Goal: Information Seeking & Learning: Learn about a topic

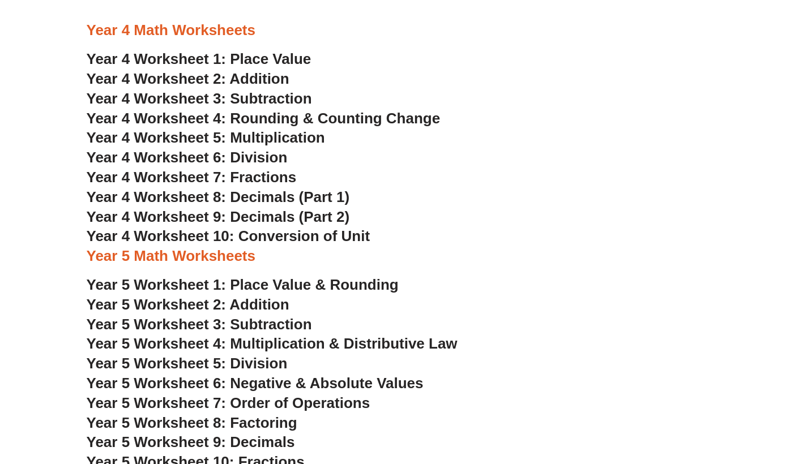
scroll to position [1693, 0]
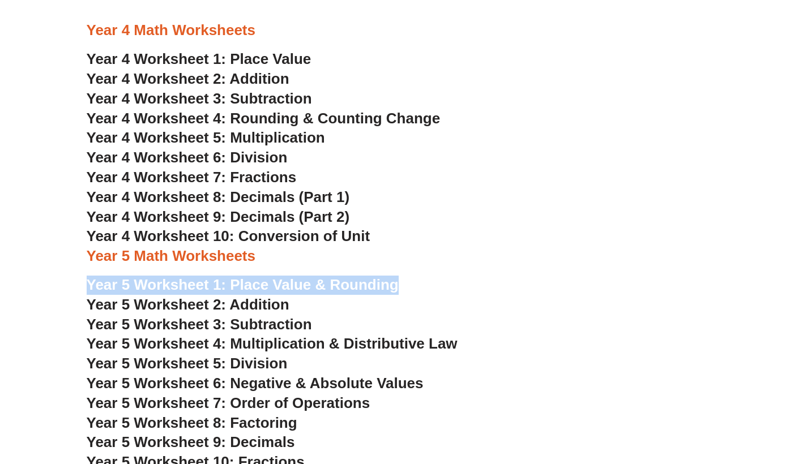
click at [305, 276] on span "Year 5 Worksheet 1: Place Value & Rounding" at bounding box center [243, 284] width 312 height 17
click at [267, 296] on span "Year 5 Worksheet 2: Addition" at bounding box center [188, 304] width 203 height 17
click at [250, 316] on span "Year 5 Worksheet 3: Subtraction" at bounding box center [199, 324] width 225 height 17
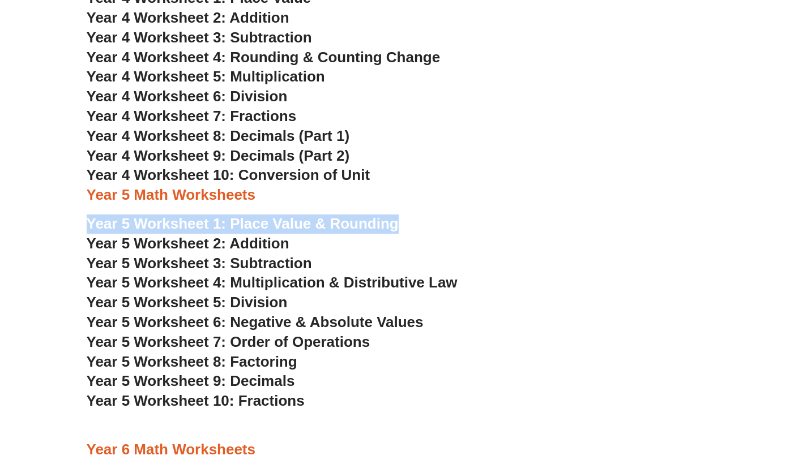
scroll to position [1782, 0]
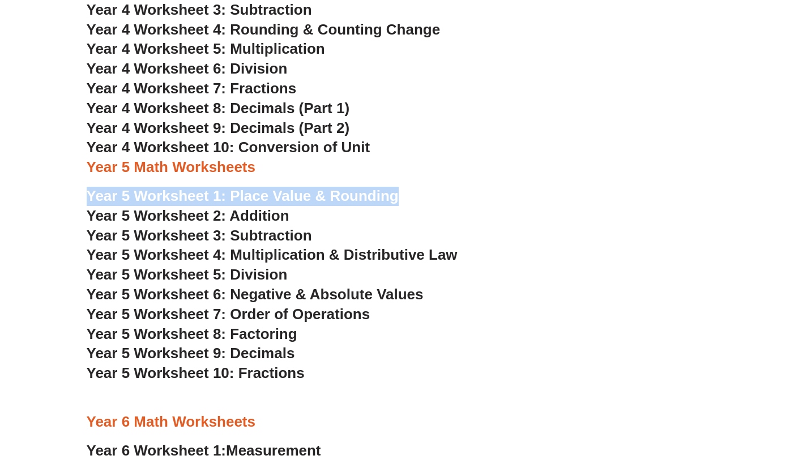
click at [368, 246] on span "Year 5 Worksheet 4: Multiplication & Distributive Law" at bounding box center [272, 254] width 371 height 17
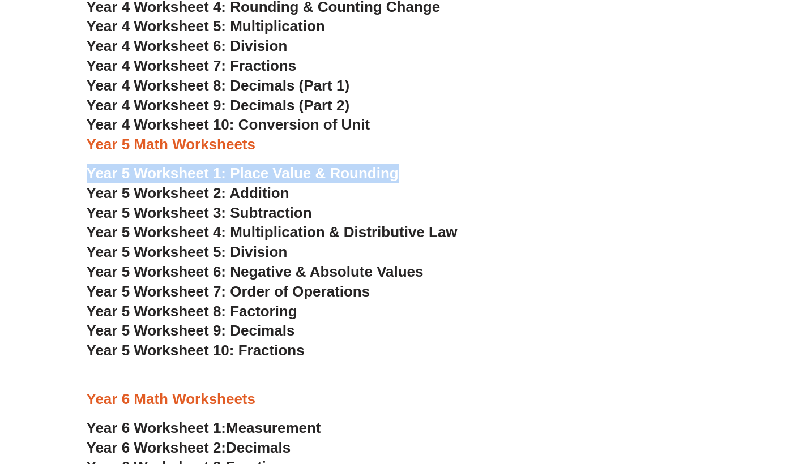
scroll to position [1810, 0]
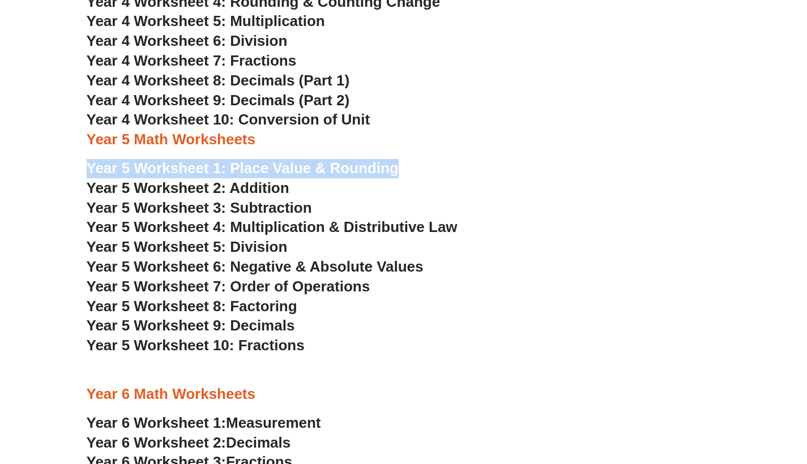
click at [259, 238] on span "Year 5 Worksheet 5: Division" at bounding box center [187, 246] width 201 height 17
click at [267, 258] on span "Year 5 Worksheet 6: Negative & Absolute Values" at bounding box center [255, 266] width 337 height 17
click at [307, 278] on span "Year 5 Worksheet 7: Order of Operations" at bounding box center [229, 286] width 284 height 17
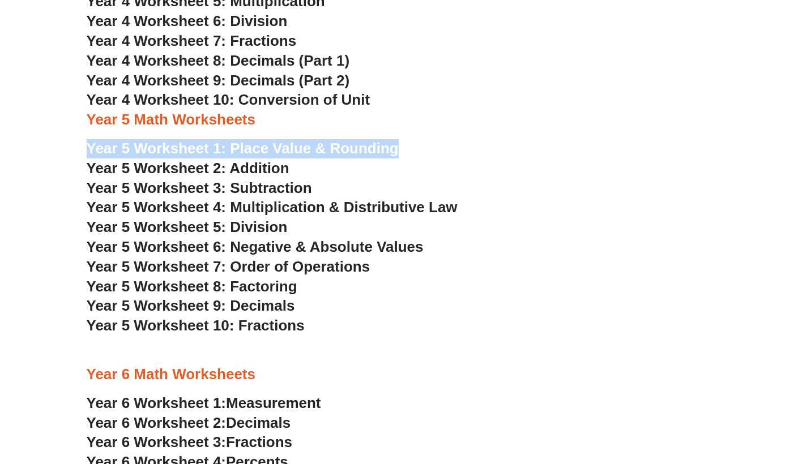
scroll to position [1823, 0]
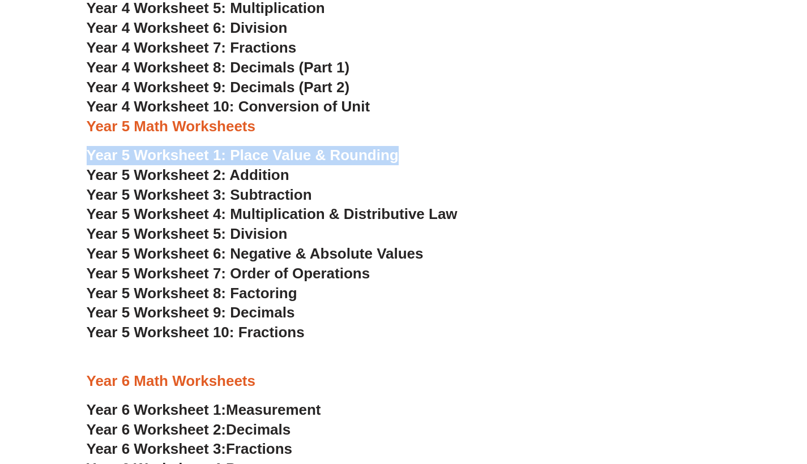
click at [275, 285] on span "Year 5 Worksheet 8: Factoring" at bounding box center [192, 293] width 211 height 17
click at [271, 304] on span "Year 5 Worksheet 9: Decimals" at bounding box center [191, 312] width 208 height 17
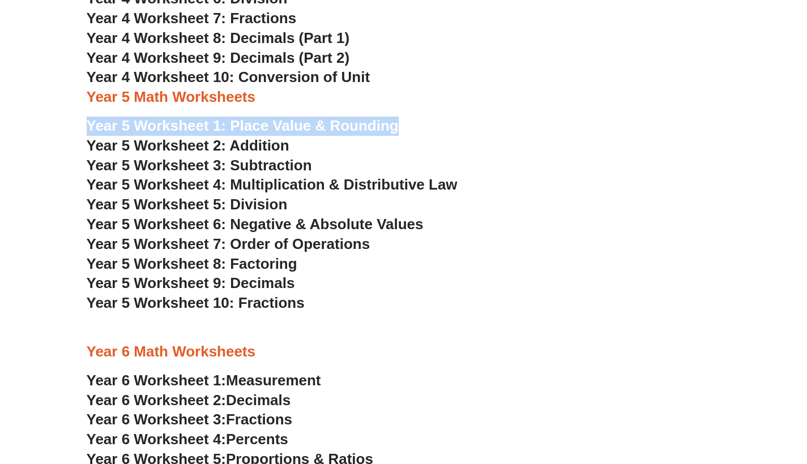
scroll to position [1867, 0]
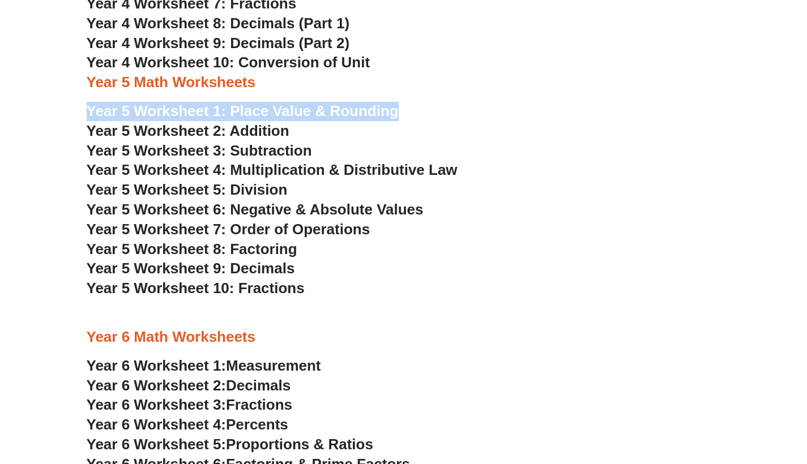
click at [273, 280] on span "Year 5 Worksheet 10: Fractions" at bounding box center [196, 288] width 218 height 17
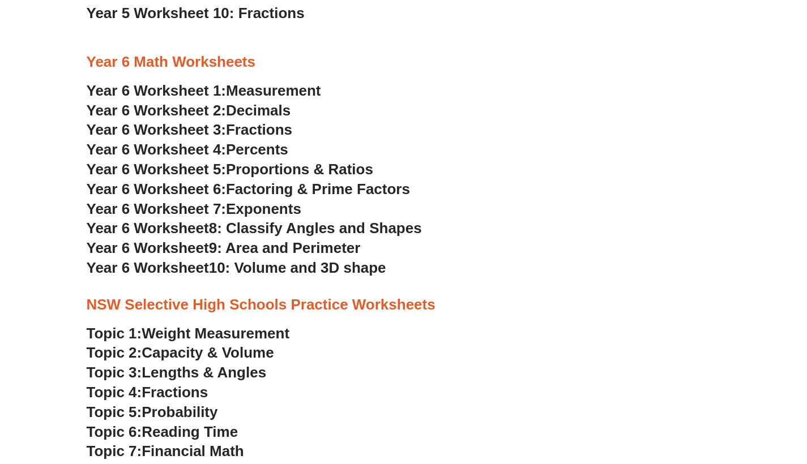
scroll to position [2113, 0]
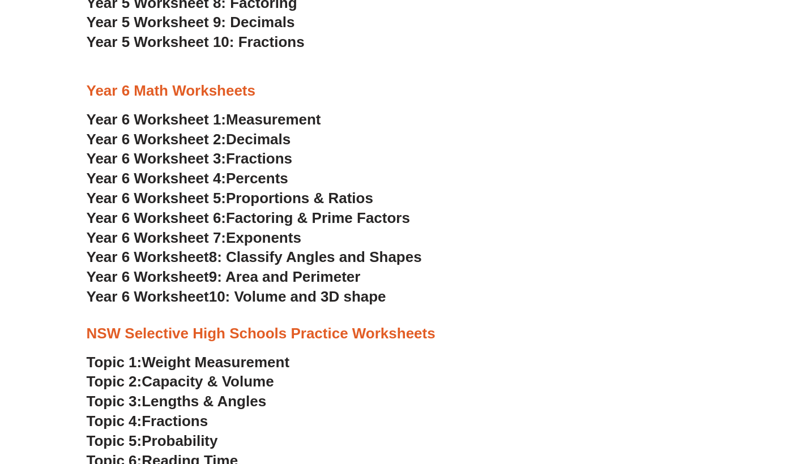
click at [274, 111] on span "Measurement" at bounding box center [273, 119] width 95 height 17
click at [231, 373] on span "Capacity & Volume" at bounding box center [208, 381] width 132 height 17
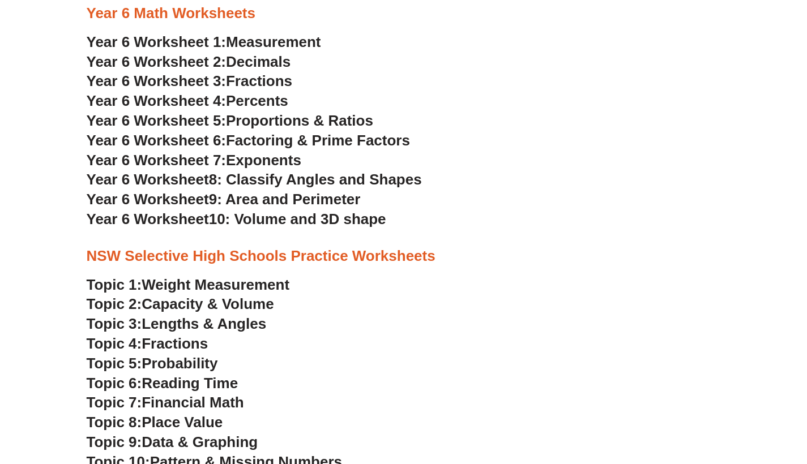
scroll to position [2191, 0]
click at [246, 315] on span "Lengths & Angles" at bounding box center [204, 323] width 125 height 17
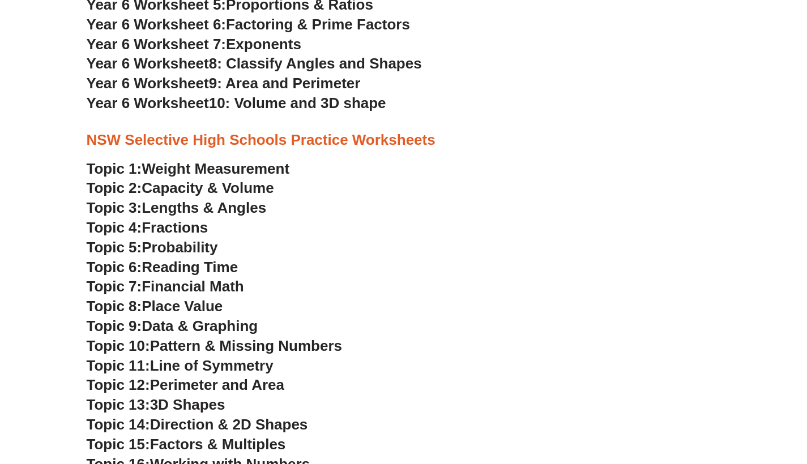
scroll to position [2308, 0]
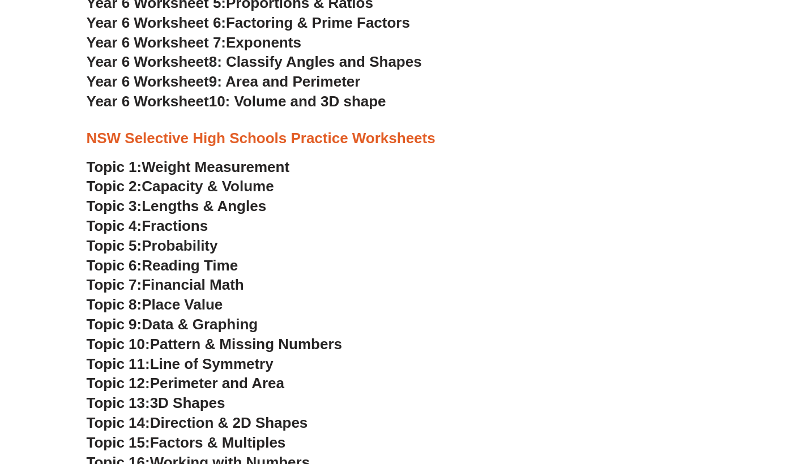
click at [161, 217] on span "Fractions" at bounding box center [175, 225] width 66 height 17
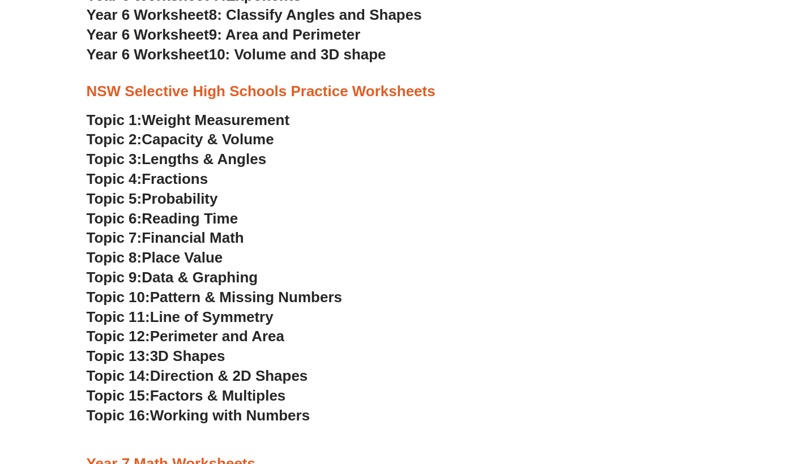
scroll to position [2370, 0]
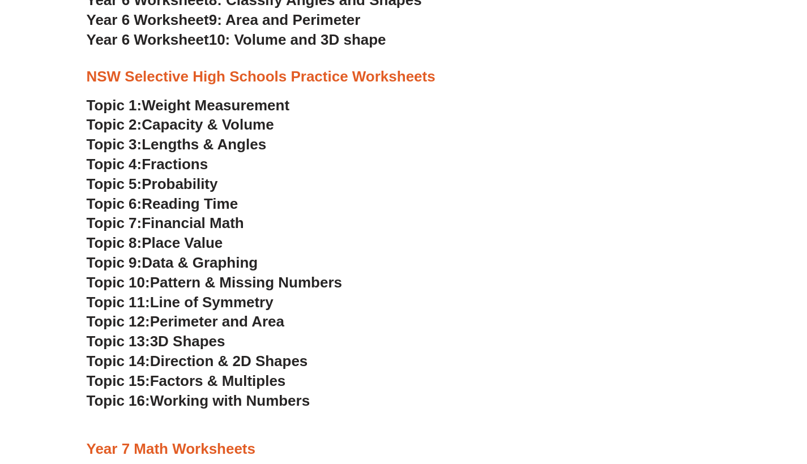
click at [168, 176] on span "Probability" at bounding box center [180, 184] width 76 height 17
click at [206, 195] on span "Reading Time" at bounding box center [190, 203] width 96 height 17
click at [194, 215] on span "Financial Math" at bounding box center [193, 223] width 102 height 17
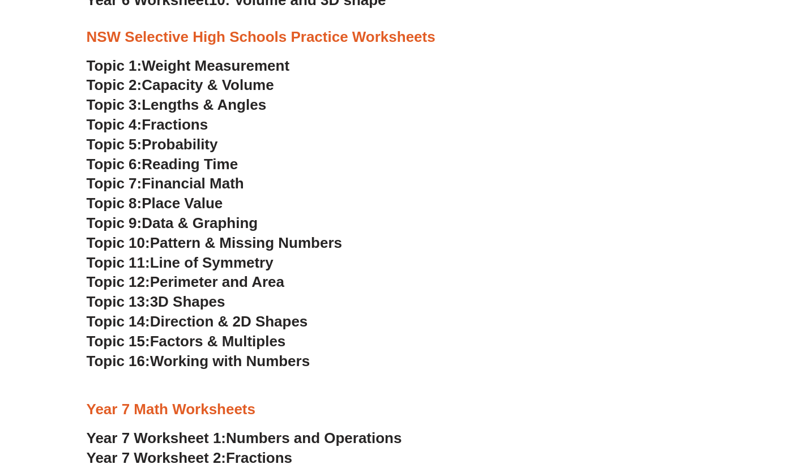
click at [185, 195] on span "Place Value" at bounding box center [182, 203] width 81 height 17
click at [188, 195] on span "Place Value" at bounding box center [182, 203] width 81 height 17
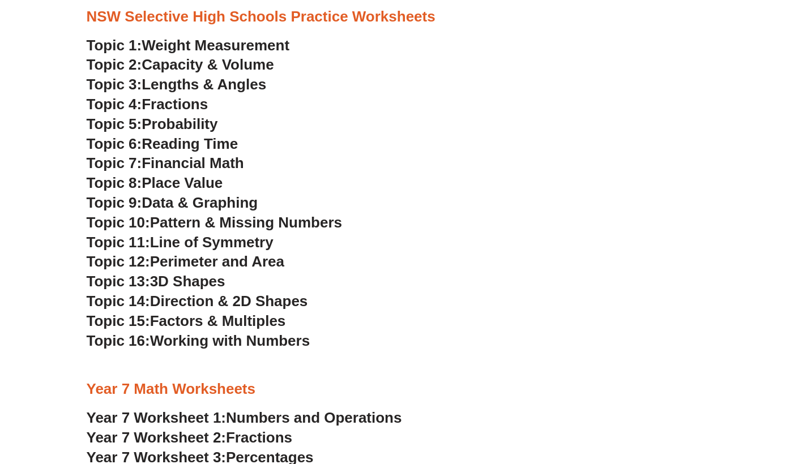
scroll to position [2433, 0]
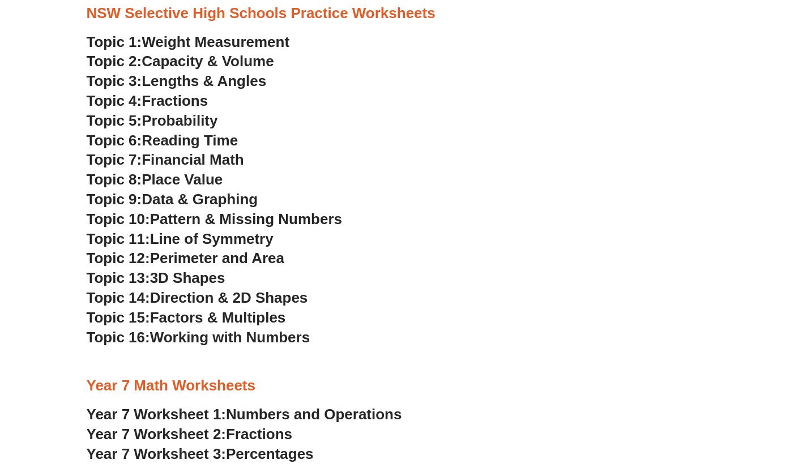
click at [228, 191] on span "Data & Graphing" at bounding box center [200, 199] width 116 height 17
drag, startPoint x: 194, startPoint y: 134, endPoint x: 208, endPoint y: 153, distance: 24.7
click at [208, 191] on span "Data & Graphing" at bounding box center [200, 199] width 116 height 17
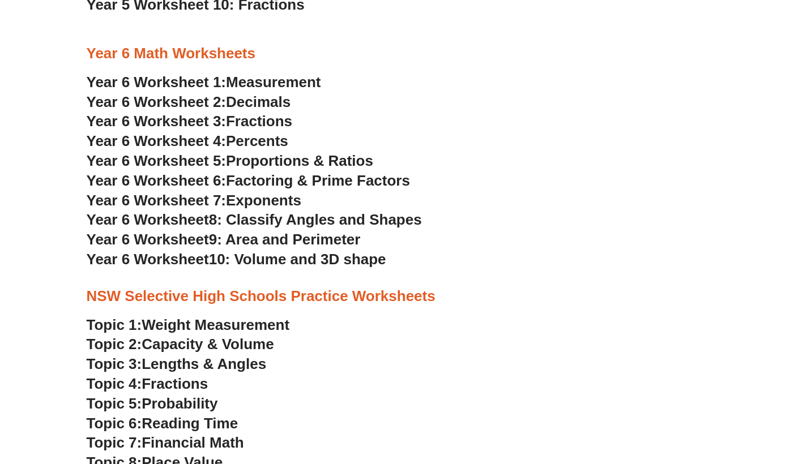
scroll to position [2148, 0]
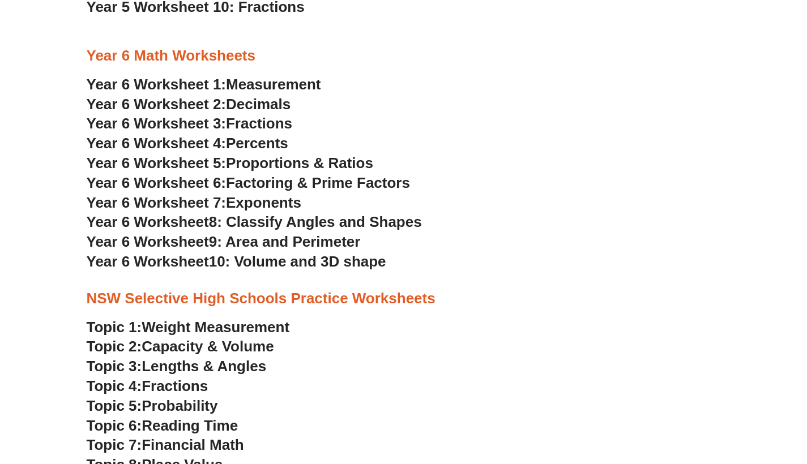
click at [293, 76] on span "Measurement" at bounding box center [273, 84] width 95 height 17
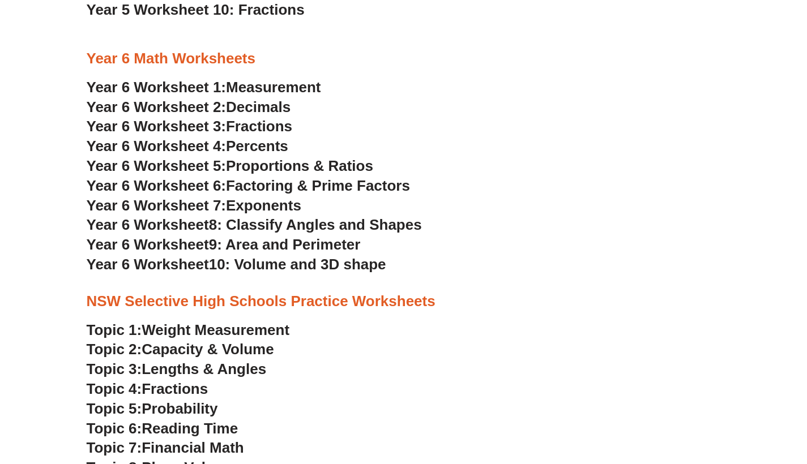
scroll to position [2146, 0]
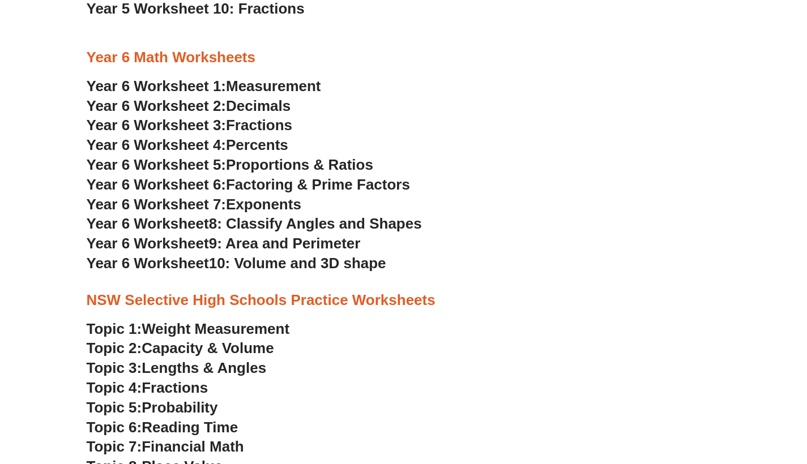
click at [268, 97] on span "Decimals" at bounding box center [258, 105] width 65 height 17
click at [221, 117] on span "Year 6 Worksheet 3:" at bounding box center [157, 125] width 140 height 17
click at [256, 136] on span "Percents" at bounding box center [257, 144] width 62 height 17
click at [254, 136] on span "Percents" at bounding box center [257, 144] width 62 height 17
click at [264, 156] on span "Proportions & Ratios" at bounding box center [299, 164] width 147 height 17
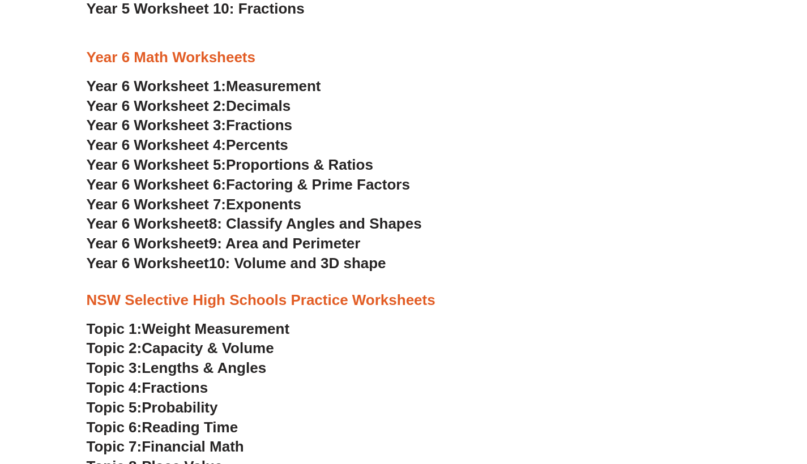
click at [260, 176] on span "Factoring & Prime Factors" at bounding box center [318, 184] width 184 height 17
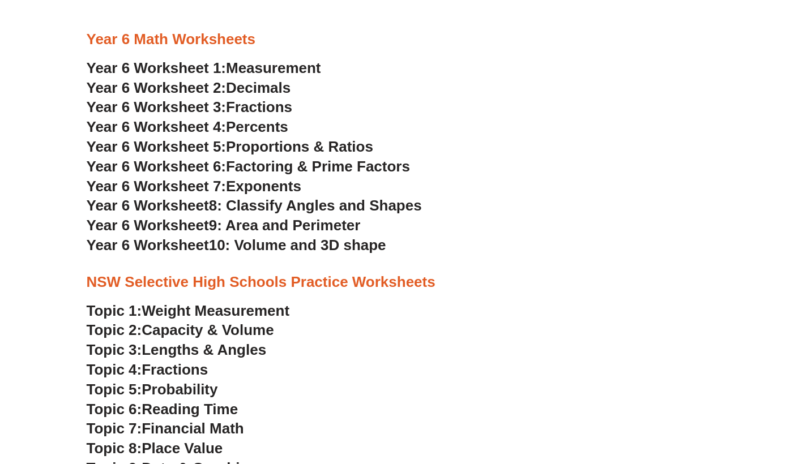
scroll to position [2166, 0]
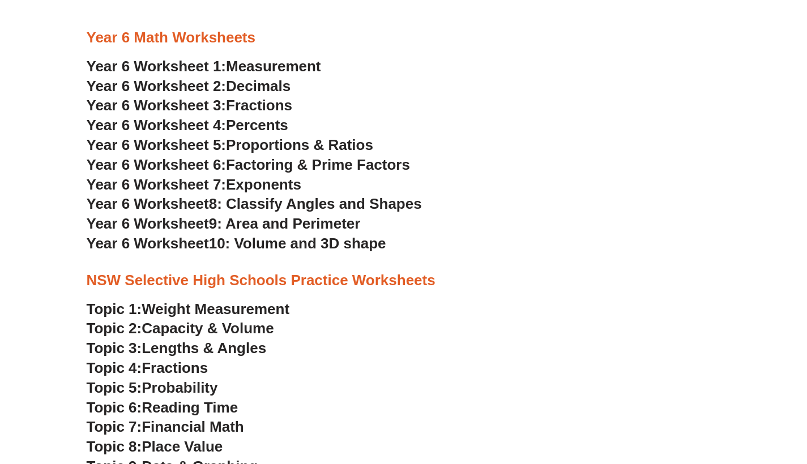
click at [311, 136] on span "Proportions & Ratios" at bounding box center [299, 144] width 147 height 17
click at [267, 176] on span "Exponents" at bounding box center [263, 184] width 75 height 17
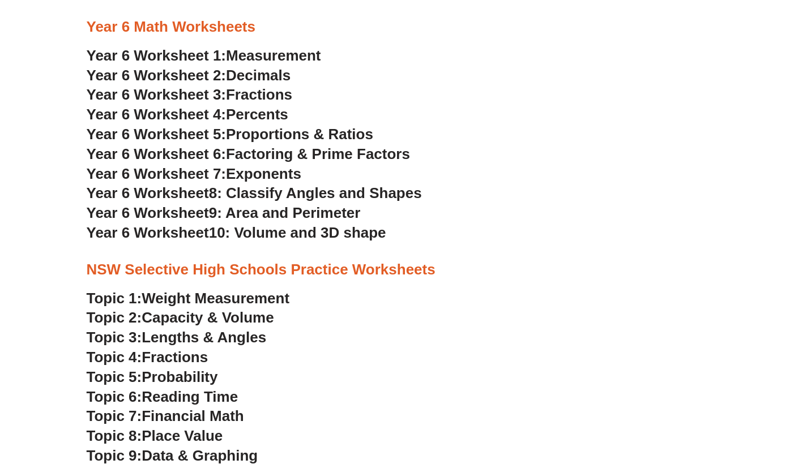
scroll to position [2179, 0]
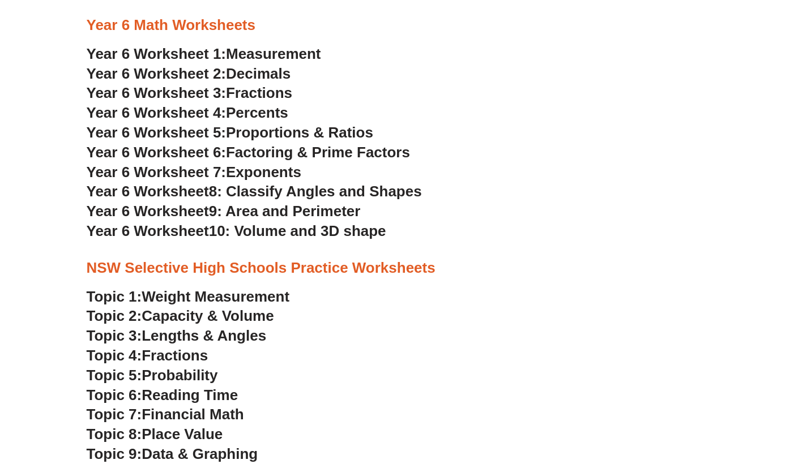
click at [267, 183] on span "8: Classify Angles and Shapes" at bounding box center [315, 191] width 213 height 17
click at [336, 203] on span "9: Area and Perimeter" at bounding box center [285, 211] width 152 height 17
click at [277, 223] on span "10: Volume and 3D shape" at bounding box center [297, 231] width 177 height 17
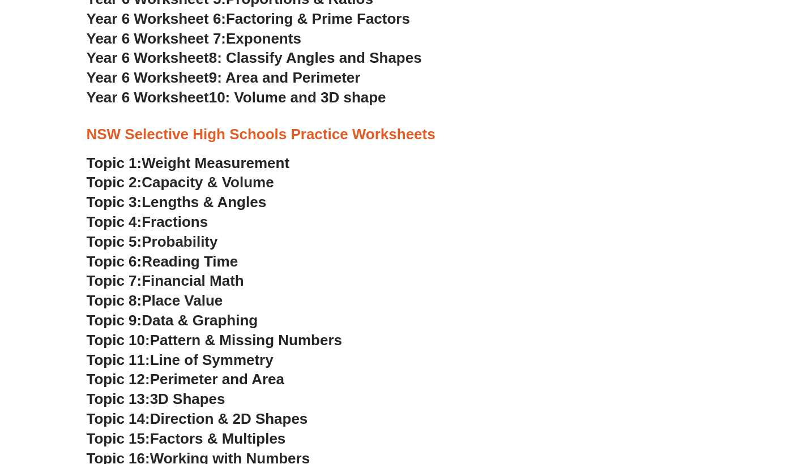
scroll to position [2314, 0]
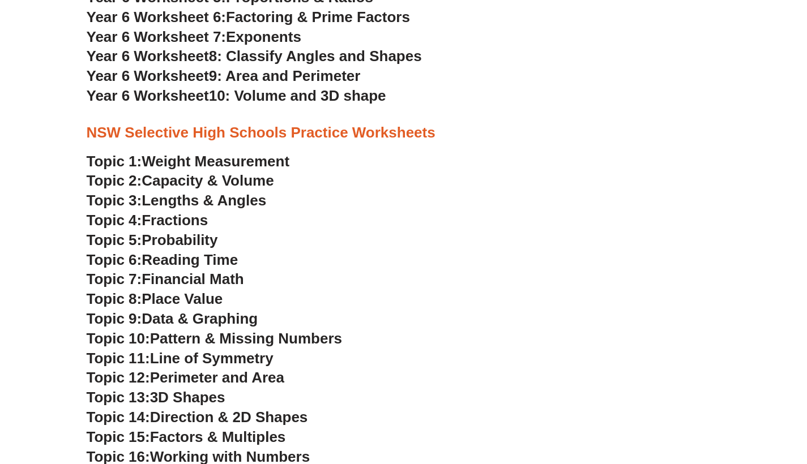
click at [246, 153] on span "Weight Measurement" at bounding box center [216, 161] width 148 height 17
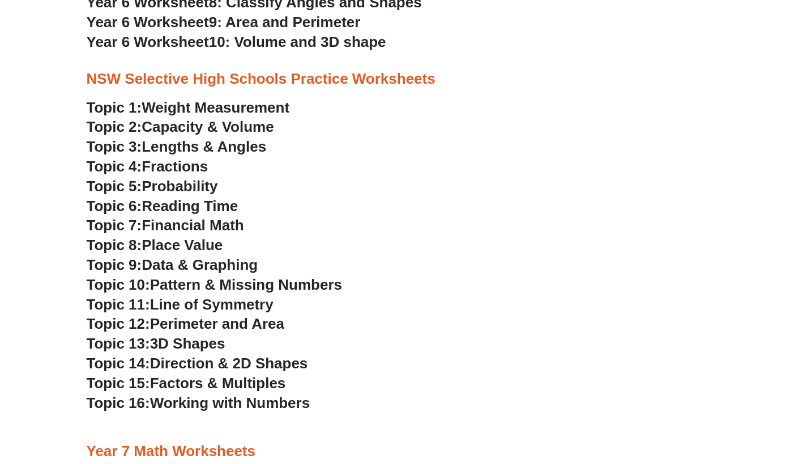
scroll to position [2369, 0]
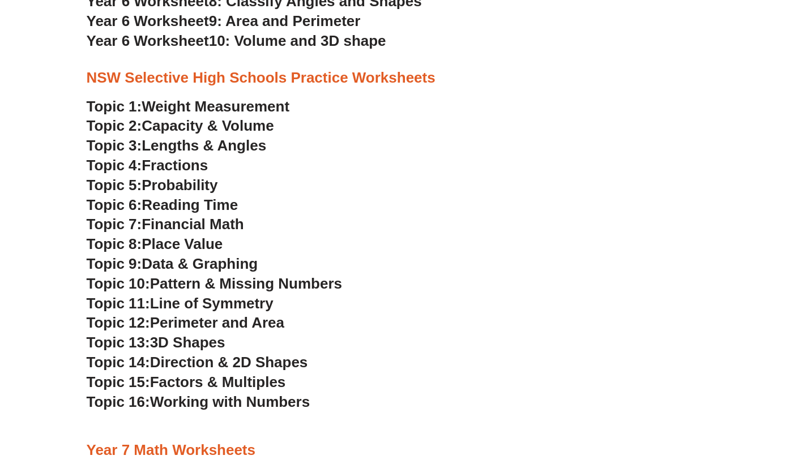
click at [186, 275] on span "Pattern & Missing Numbers" at bounding box center [246, 283] width 192 height 17
click at [246, 295] on span "Line of Symmetry" at bounding box center [211, 303] width 123 height 17
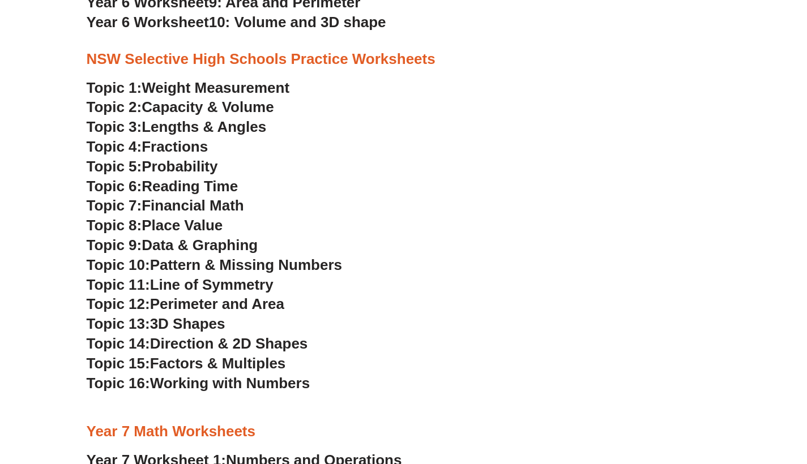
scroll to position [2387, 0]
click at [253, 296] on span "Perimeter and Area" at bounding box center [217, 304] width 134 height 17
click at [185, 316] on span "3D Shapes" at bounding box center [187, 324] width 75 height 17
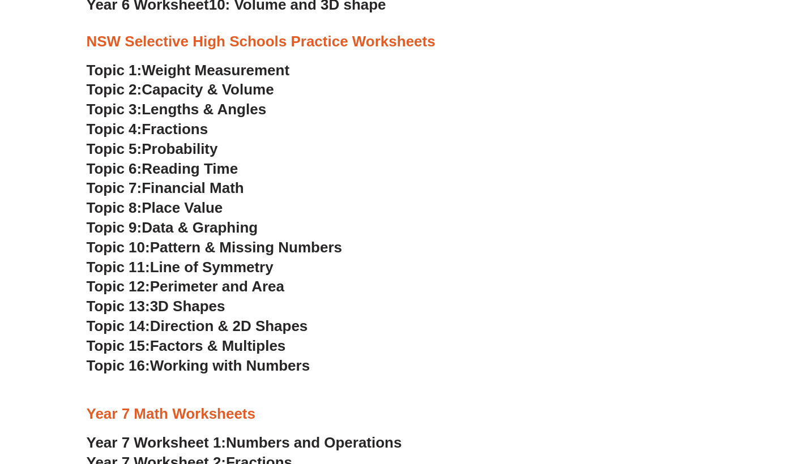
scroll to position [2407, 0]
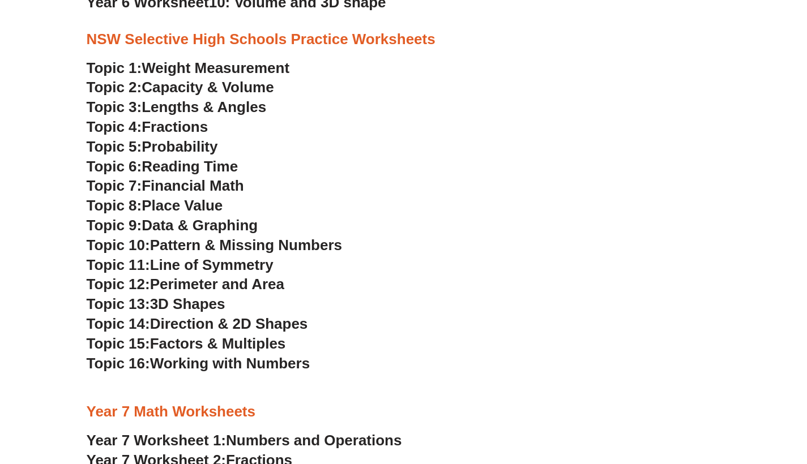
click at [209, 315] on span "Direction & 2D Shapes" at bounding box center [229, 323] width 158 height 17
click at [204, 315] on span "Direction & 2D Shapes" at bounding box center [229, 323] width 158 height 17
click at [245, 335] on span "Factors & Multiples" at bounding box center [218, 343] width 136 height 17
click at [247, 355] on span "Working with Numbers" at bounding box center [230, 363] width 160 height 17
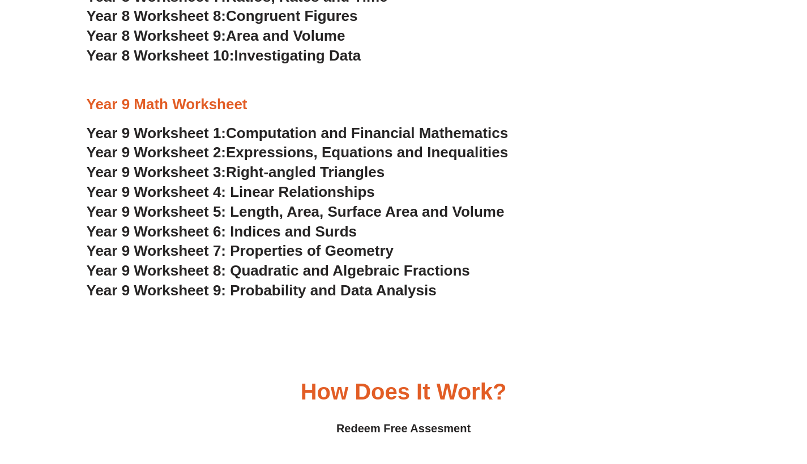
scroll to position [3190, 0]
